Goal: Transaction & Acquisition: Purchase product/service

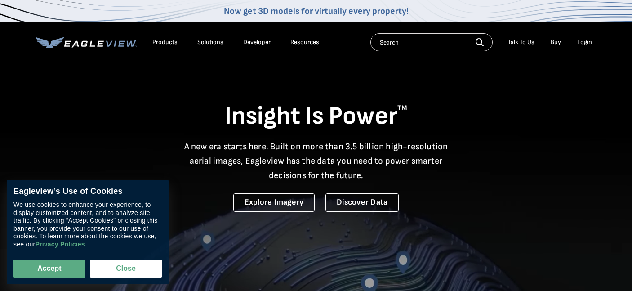
click at [584, 42] on div "Login" at bounding box center [584, 42] width 15 height 8
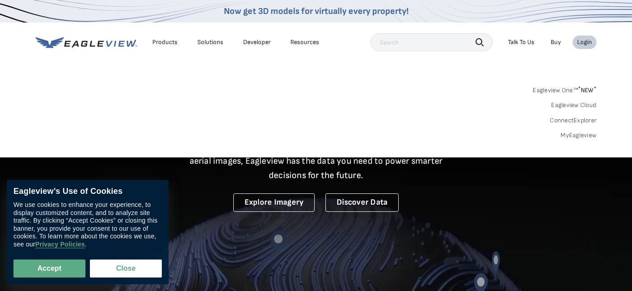
click at [582, 42] on div "Login" at bounding box center [584, 42] width 15 height 8
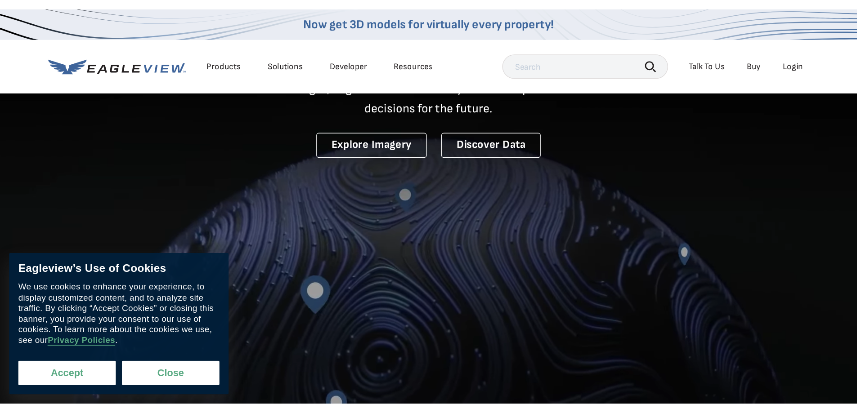
scroll to position [90, 0]
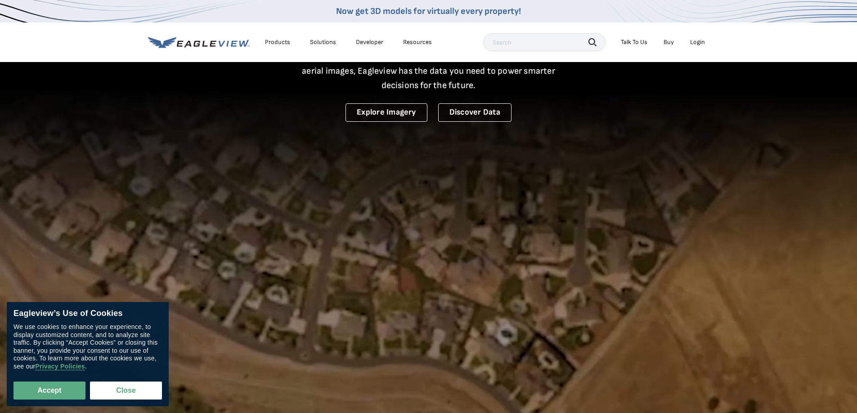
click at [632, 44] on div "Login" at bounding box center [697, 42] width 15 height 8
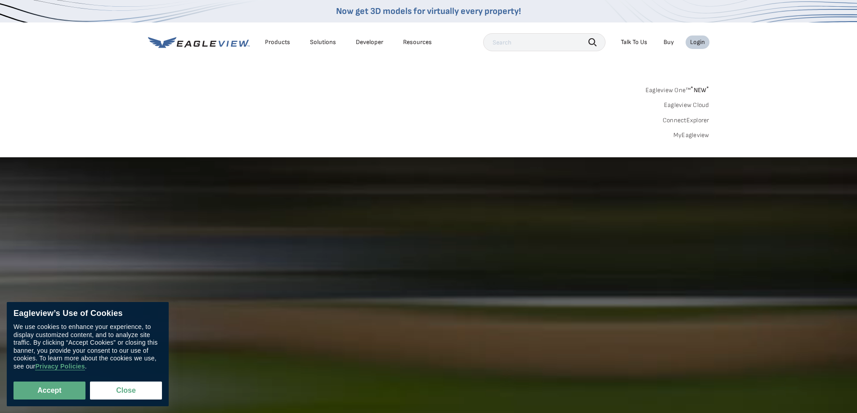
click at [632, 138] on link "MyEagleview" at bounding box center [691, 135] width 36 height 8
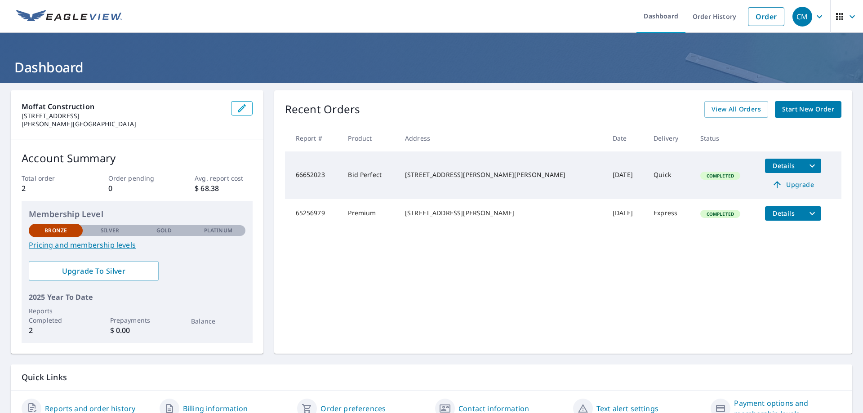
click at [800, 112] on span "Start New Order" at bounding box center [808, 109] width 52 height 11
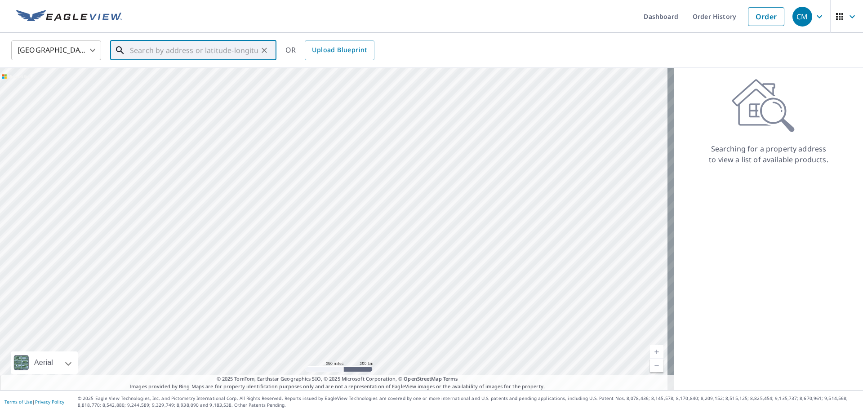
click at [192, 50] on input "text" at bounding box center [194, 50] width 128 height 25
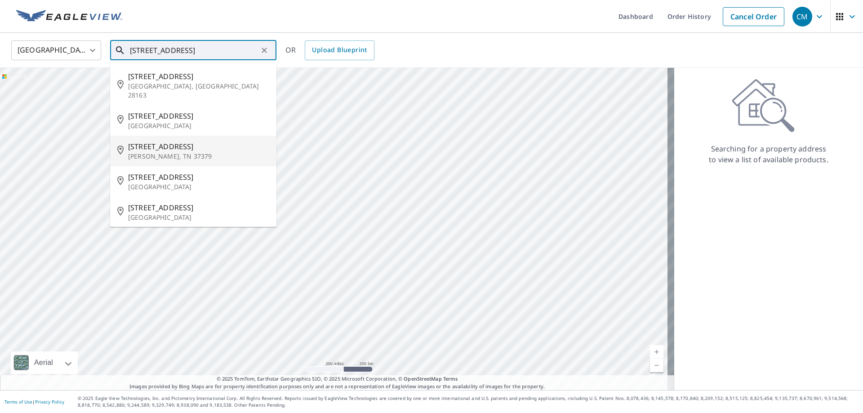
click at [172, 152] on p "[PERSON_NAME], TN 37379" at bounding box center [198, 156] width 141 height 9
type input "[STREET_ADDRESS][PERSON_NAME][PERSON_NAME]"
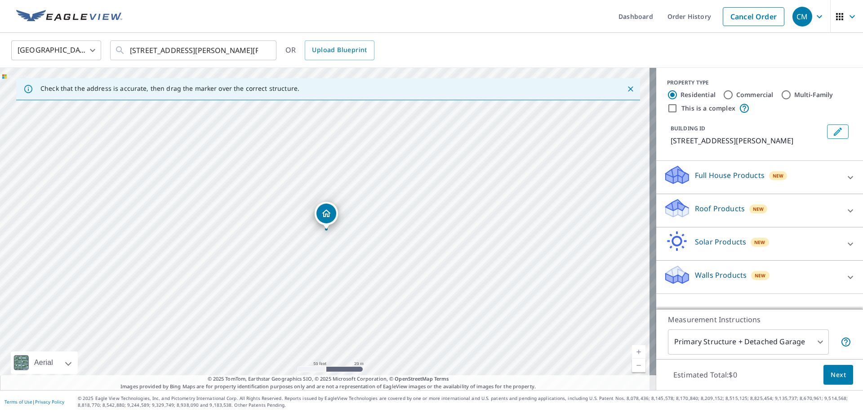
click at [707, 276] on p "Walls Products" at bounding box center [721, 275] width 52 height 11
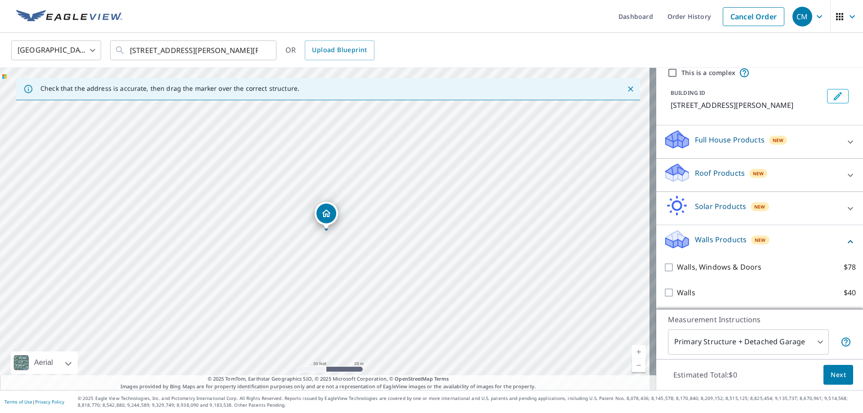
scroll to position [46, 0]
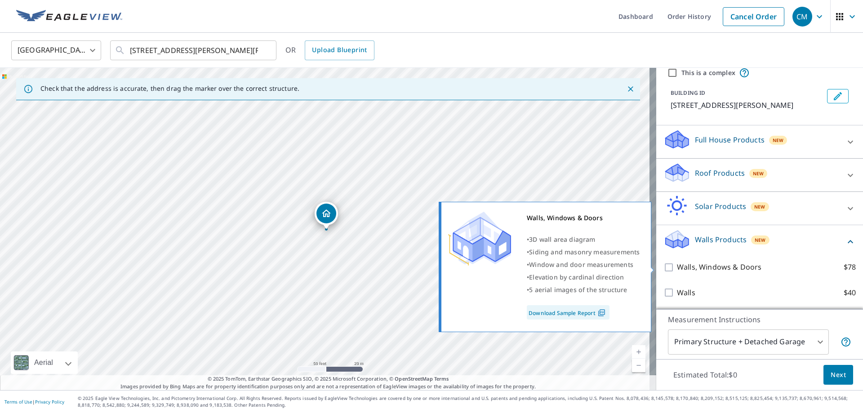
click at [664, 267] on input "Walls, Windows & Doors $78" at bounding box center [670, 267] width 13 height 11
checkbox input "true"
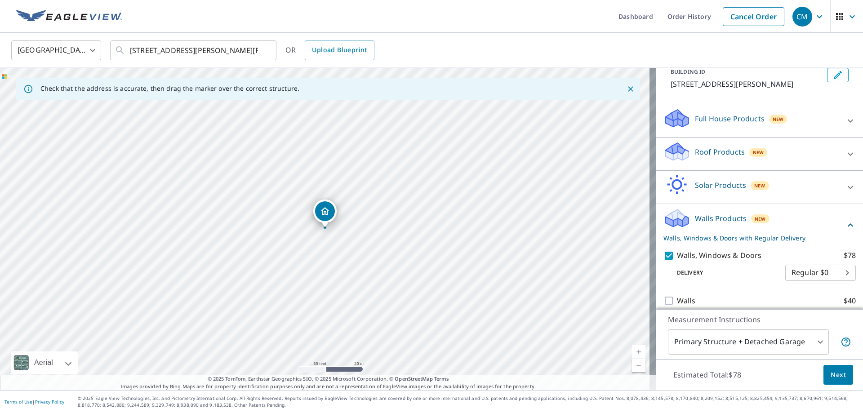
scroll to position [76, 0]
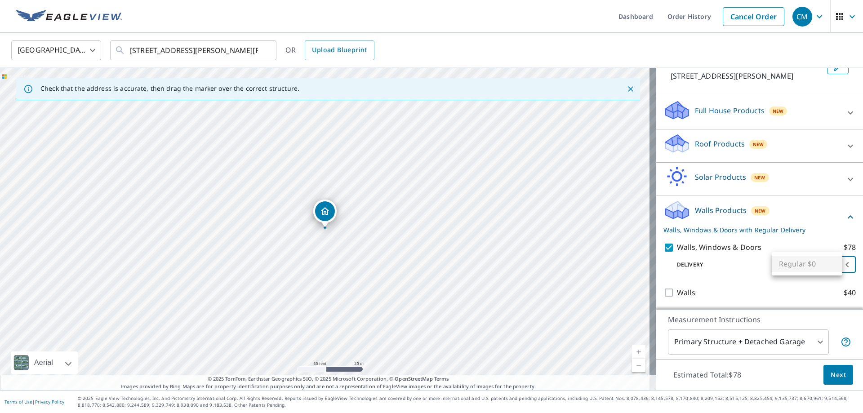
click at [808, 267] on body "CM CM Dashboard Order History Cancel Order CM [GEOGRAPHIC_DATA] [GEOGRAPHIC_DAT…" at bounding box center [431, 206] width 863 height 413
click at [799, 267] on ul "Regular $0" at bounding box center [807, 263] width 71 height 23
click at [819, 264] on ul "Regular $0" at bounding box center [807, 263] width 71 height 23
click at [732, 271] on div at bounding box center [431, 206] width 863 height 413
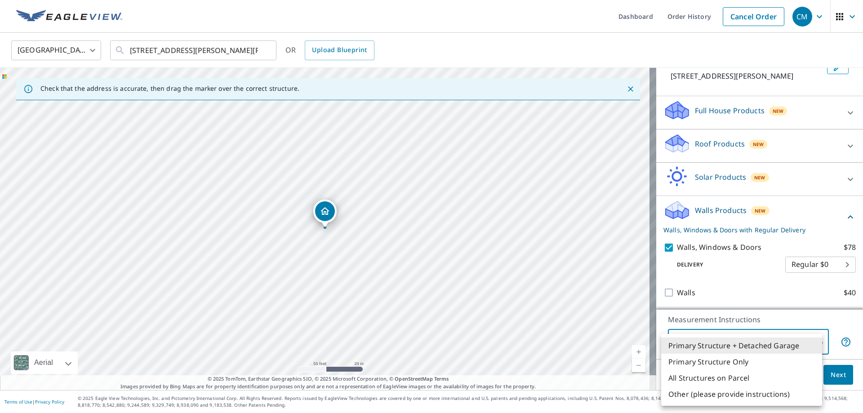
click at [780, 344] on body "CM CM Dashboard Order History Cancel Order CM [GEOGRAPHIC_DATA] [GEOGRAPHIC_DAT…" at bounding box center [431, 206] width 863 height 413
click at [745, 362] on li "Primary Structure Only" at bounding box center [741, 362] width 161 height 16
type input "2"
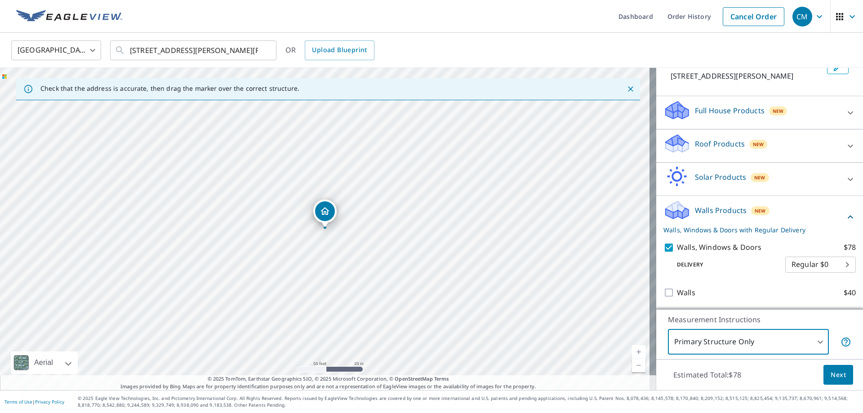
click at [831, 379] on span "Next" at bounding box center [838, 375] width 15 height 11
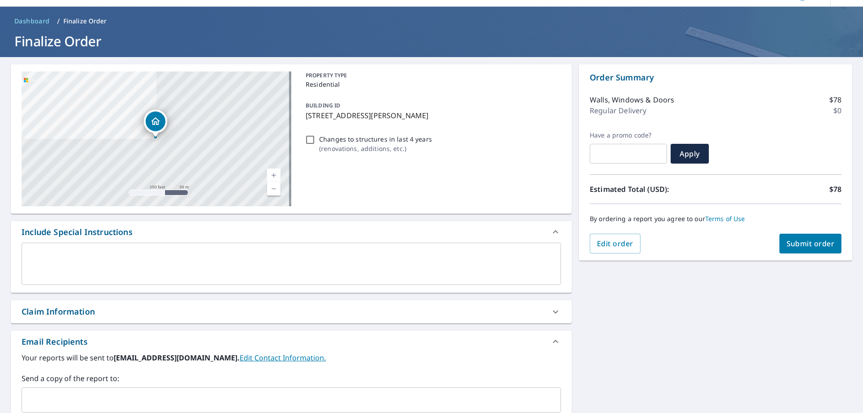
scroll to position [18, 0]
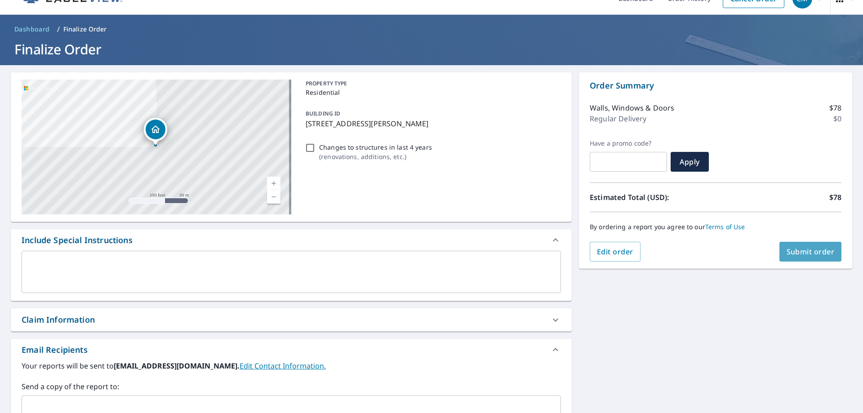
click at [791, 251] on span "Submit order" at bounding box center [811, 252] width 48 height 10
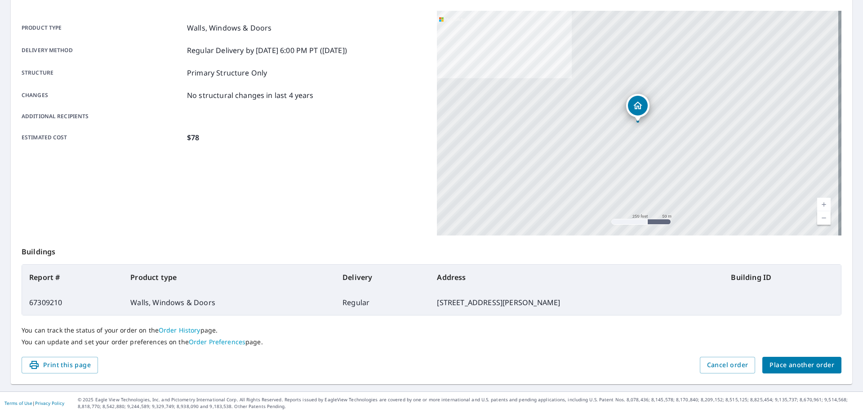
scroll to position [116, 0]
click at [184, 328] on link "Order History" at bounding box center [180, 329] width 42 height 9
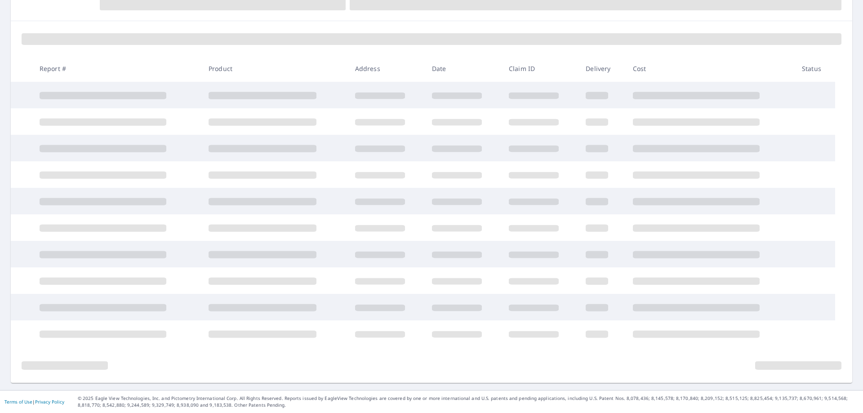
scroll to position [107, 0]
